Goal: Task Accomplishment & Management: Use online tool/utility

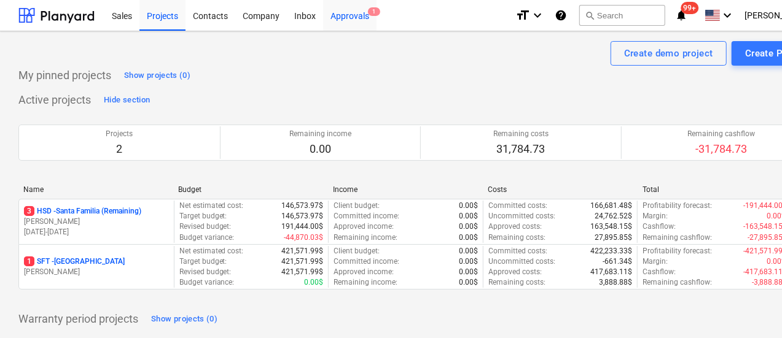
drag, startPoint x: 354, startPoint y: 19, endPoint x: 344, endPoint y: 9, distance: 13.9
click at [354, 19] on div "Approvals 1" at bounding box center [349, 14] width 53 height 31
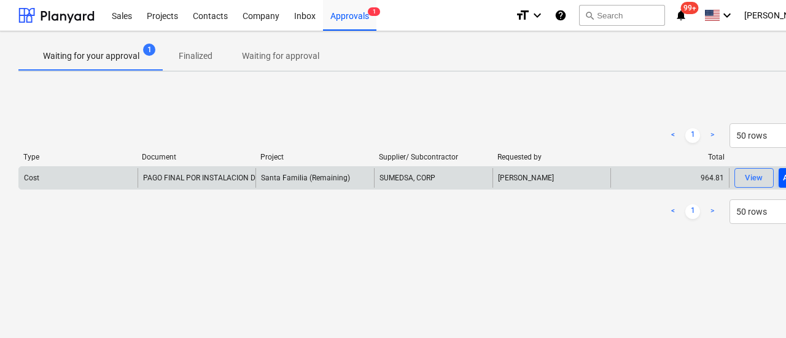
click at [781, 176] on button "Approve" at bounding box center [798, 178] width 39 height 20
